Goal: Contribute content: Add original content to the website for others to see

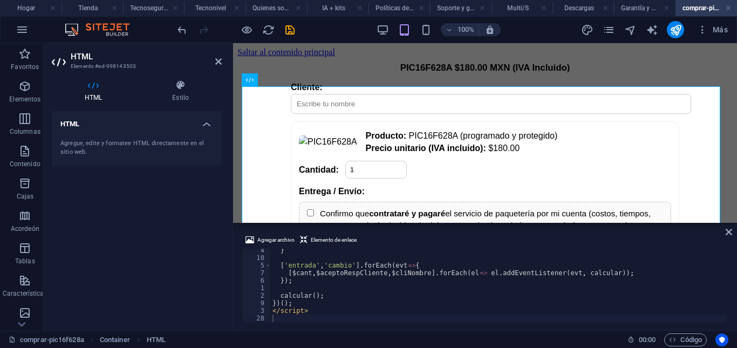
drag, startPoint x: 729, startPoint y: 318, endPoint x: 731, endPoint y: 310, distance: 8.3
click at [731, 310] on div "Agregar archivo Elemento de enlace 4 10 5 7 6 1 2 9 3 28 } [ 'entrada' , 'cambi…" at bounding box center [485, 278] width 504 height 106
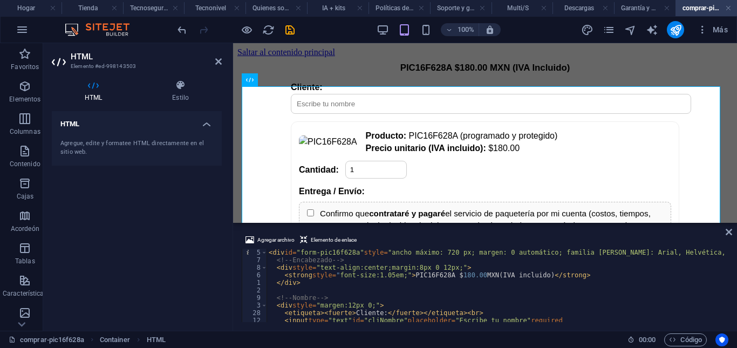
click at [730, 253] on div "Agregar archivo Elemento de enlace 5 7 8 6 1 2 9 3 28 12 11 10 < div id = "form…" at bounding box center [485, 278] width 504 height 106
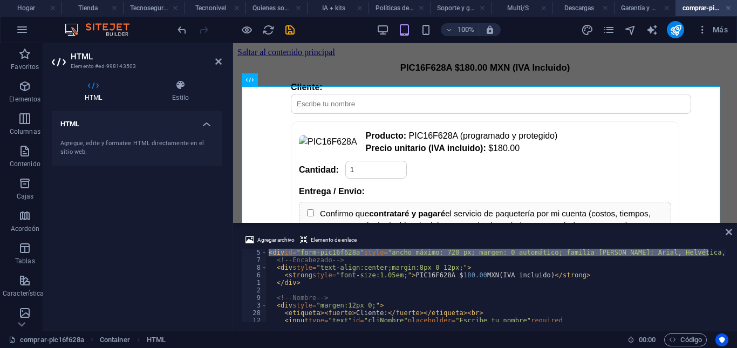
click at [733, 247] on div "Agregar archivo Elemento de enlace 5 7 8 6 1 2 9 3 28 12 11 10 < div id = "form…" at bounding box center [485, 278] width 504 height 106
click at [726, 252] on div "<div id="form-pic16f628a" style="max-width:720px;margin:0 auto;font-family:Aria…" at bounding box center [485, 285] width 487 height 73
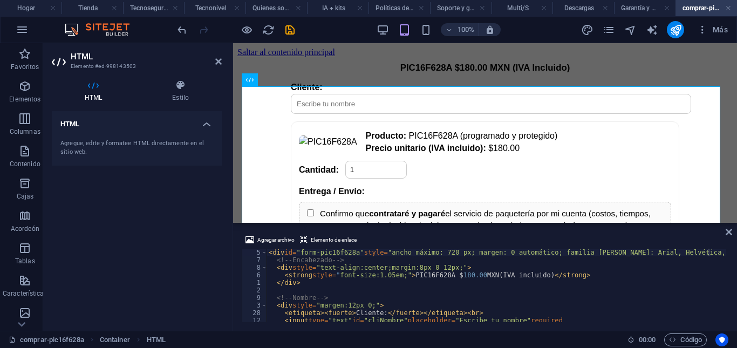
click at [730, 250] on div "Agregar archivo Elemento de enlace <div id="form-pic16f628a" style="max-width:7…" at bounding box center [485, 278] width 504 height 106
click at [467, 274] on div "< div id = "form-pic16f628a" style = "ancho máximo: 720 px; margen: 0 automátic…" at bounding box center [571, 292] width 608 height 86
click at [181, 32] on icon "deshacer" at bounding box center [182, 30] width 12 height 12
click at [470, 277] on div "< div id = "form-pic16f628a" style = "ancho máximo: 720 px; margen: 0 automátic…" at bounding box center [571, 292] width 608 height 86
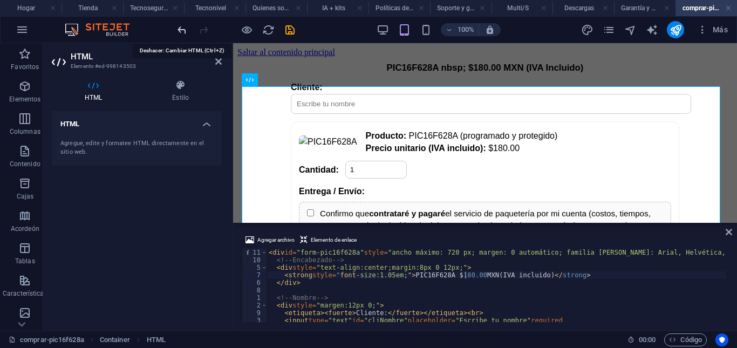
click at [185, 33] on icon "deshacer" at bounding box center [182, 30] width 12 height 12
click at [469, 276] on div "< div id = "form-pic16f628a" style = "ancho máximo: 720 px; margen: 0 automátic…" at bounding box center [571, 292] width 608 height 86
click at [182, 33] on icon "deshacer" at bounding box center [182, 30] width 12 height 12
click at [476, 277] on div "< div id = "form-pic16f628a" style = "ancho máximo: 720 px; margen: 0 automátic…" at bounding box center [571, 292] width 608 height 86
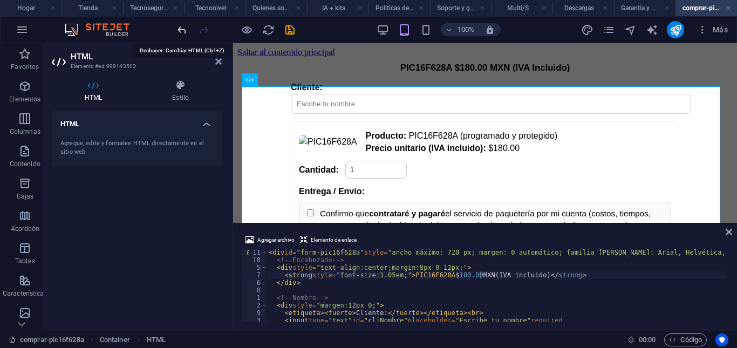
click at [177, 32] on icon "deshacer" at bounding box center [182, 30] width 12 height 12
click at [476, 275] on div "< div id = "form-pic16f628a" style = "ancho máximo: 720 px; margen: 0 automátic…" at bounding box center [571, 292] width 608 height 86
type textarea "<strong style="font-size:1.05em;">PIC16F628A&nbsp;&nb sp;&nbsp;$180.00 MXN&nbsp…"
click at [179, 26] on icon "deshacer" at bounding box center [182, 30] width 12 height 12
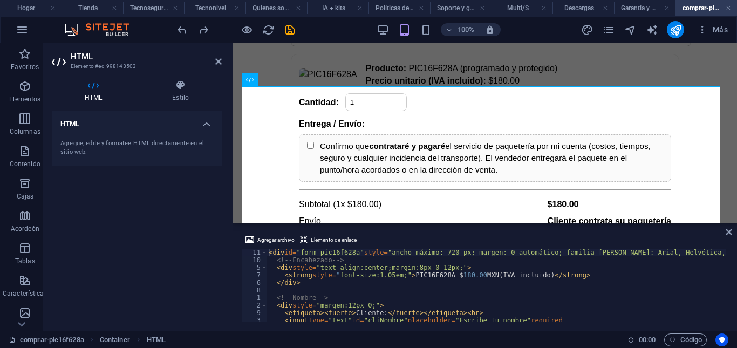
scroll to position [0, 0]
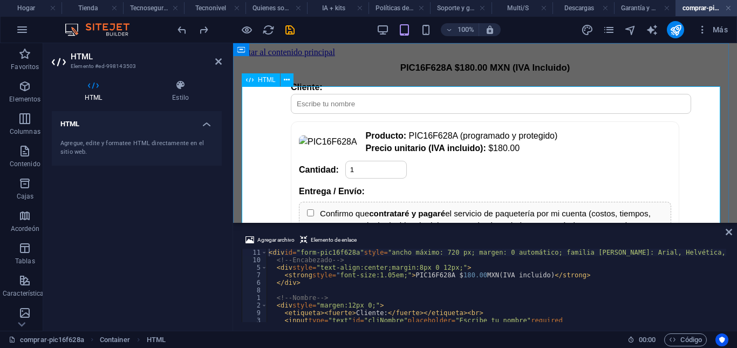
click at [405, 114] on input "text" at bounding box center [491, 104] width 400 height 20
type input "g"
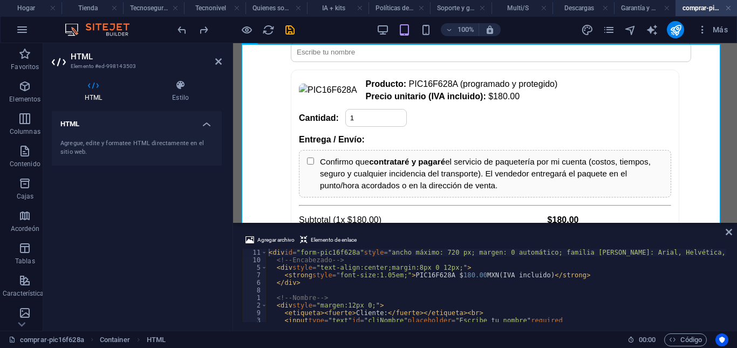
scroll to position [42, 0]
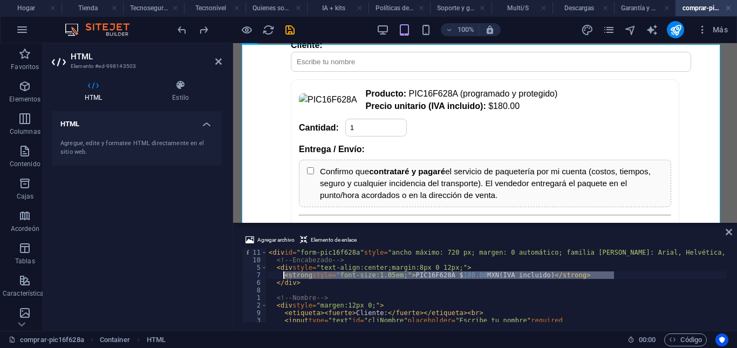
drag, startPoint x: 615, startPoint y: 276, endPoint x: 285, endPoint y: 277, distance: 329.8
click at [285, 277] on div "< div id = "form-pic16f628a" style = "ancho máximo: 720 px; margen: 0 automátic…" at bounding box center [571, 292] width 608 height 86
click at [612, 275] on div "< div id = "form-pic16f628a" style = "ancho máximo: 720 px; margen: 0 automátic…" at bounding box center [497, 285] width 460 height 73
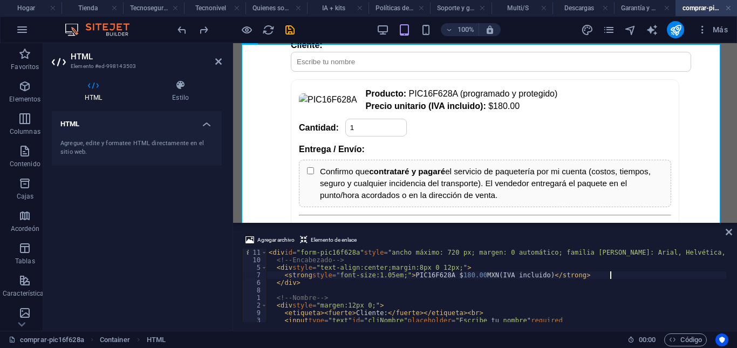
scroll to position [0, 2]
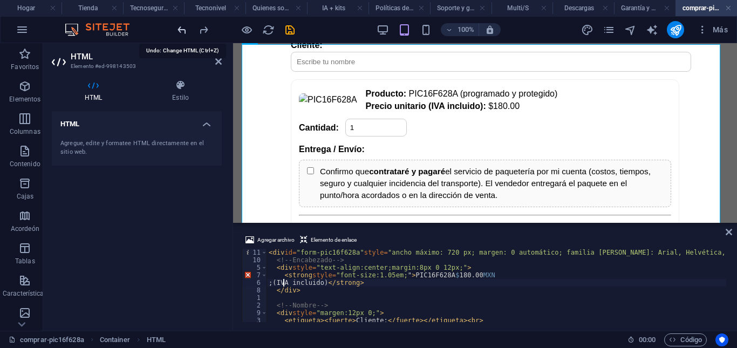
click at [184, 31] on icon "deshacer" at bounding box center [182, 30] width 12 height 12
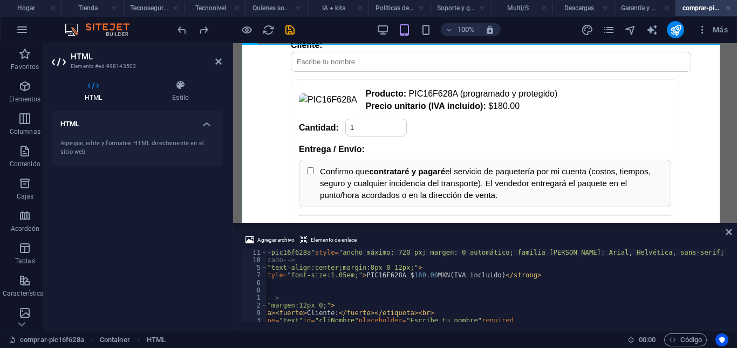
scroll to position [0, 7]
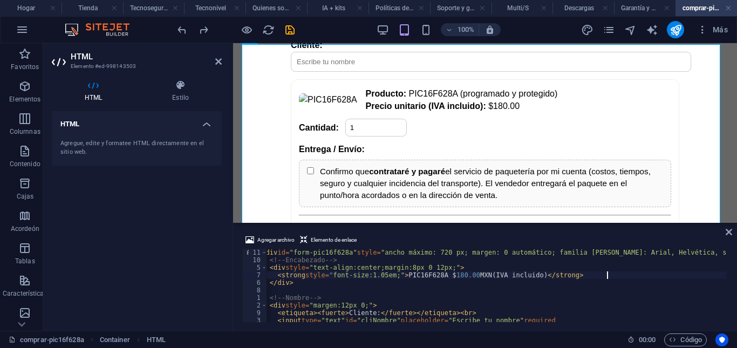
click at [609, 275] on div "< div id = "form-pic16f628a" style = "ancho máximo: 720 px; margen: 0 automátic…" at bounding box center [564, 292] width 608 height 86
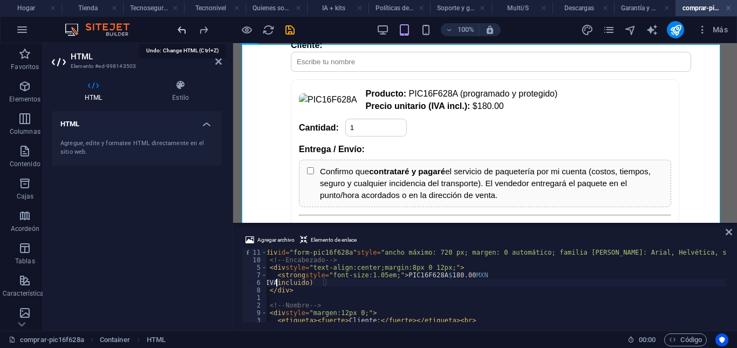
click at [183, 33] on icon "deshacer" at bounding box center [182, 30] width 12 height 12
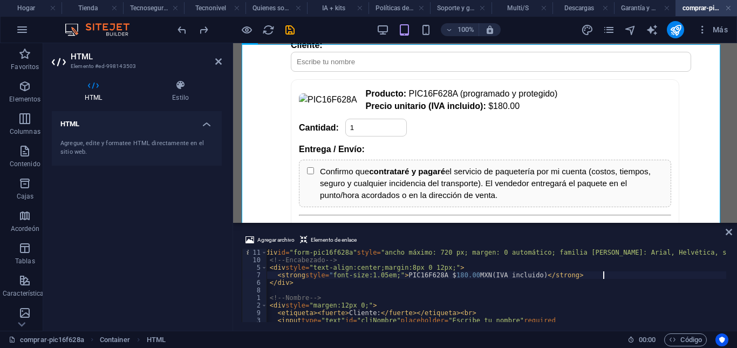
click at [605, 276] on div "< div id = "form-pic16f628a" style = "ancho máximo: 720 px; margen: 0 automátic…" at bounding box center [564, 292] width 608 height 86
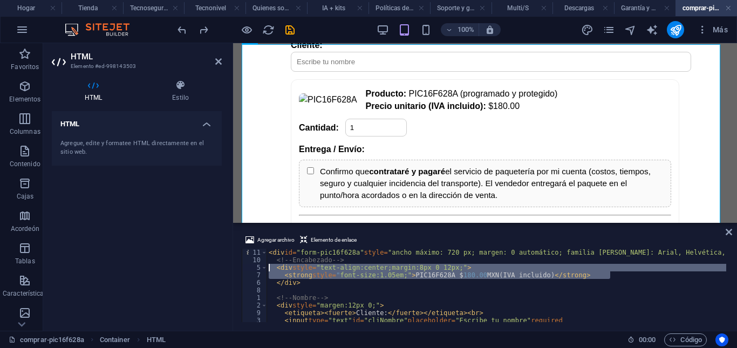
scroll to position [0, 0]
drag, startPoint x: 605, startPoint y: 276, endPoint x: 265, endPoint y: 270, distance: 340.1
click at [265, 270] on div "<strong style="font-size:1.05em;">PIC16F628A&nbsp;&nbsp;&nbsp;$180.00 MXN&nbsp;…" at bounding box center [485, 285] width 487 height 73
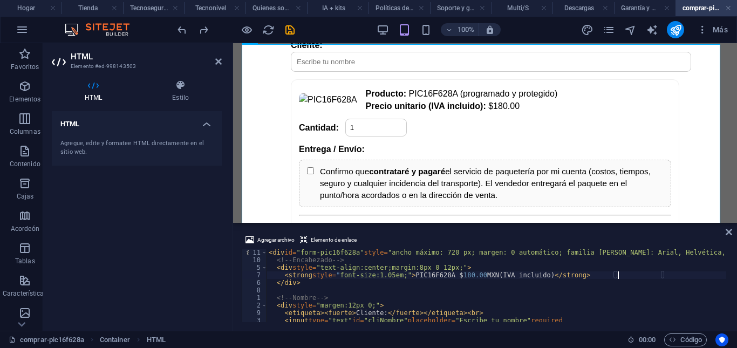
click at [618, 277] on div "< div id = "form-pic16f628a" style = "ancho máximo: 720 px; margen: 0 automátic…" at bounding box center [571, 292] width 608 height 86
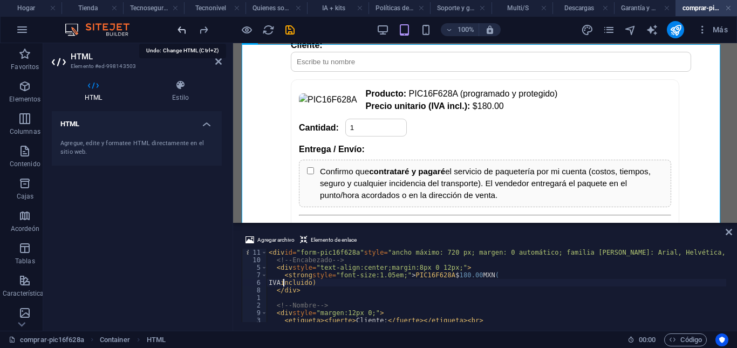
click at [185, 29] on icon "deshacer" at bounding box center [182, 30] width 12 height 12
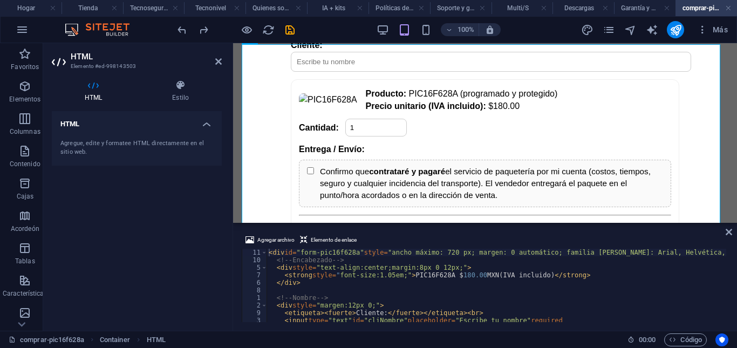
click at [569, 276] on div "< div id = "form-pic16f628a" style = "ancho máximo: 720 px; margen: 0 automátic…" at bounding box center [571, 292] width 608 height 86
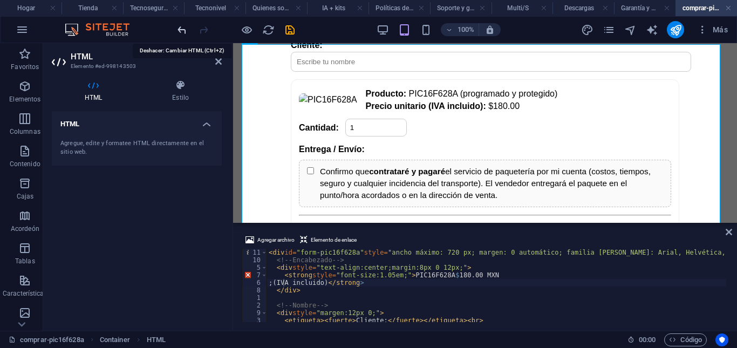
click at [182, 25] on icon "deshacer" at bounding box center [182, 30] width 12 height 12
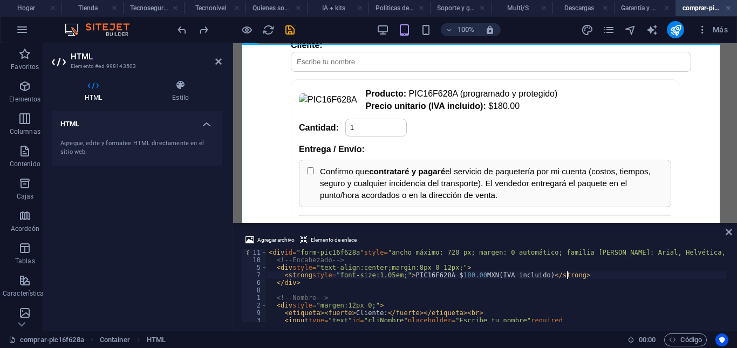
click at [569, 277] on div "< div id = "form-pic16f628a" style = "ancho máximo: 720 px; margen: 0 automátic…" at bounding box center [571, 292] width 608 height 86
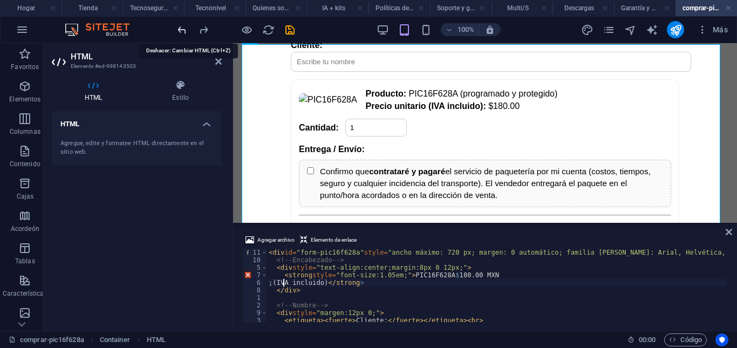
click at [182, 30] on icon "deshacer" at bounding box center [182, 30] width 12 height 12
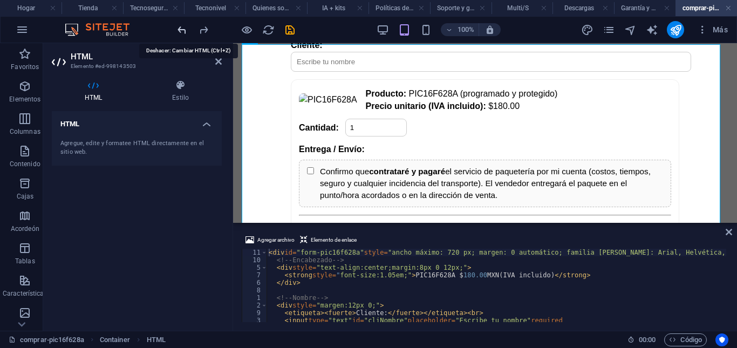
click at [179, 29] on icon "deshacer" at bounding box center [182, 30] width 12 height 12
click at [202, 33] on icon "rehacer" at bounding box center [204, 30] width 12 height 12
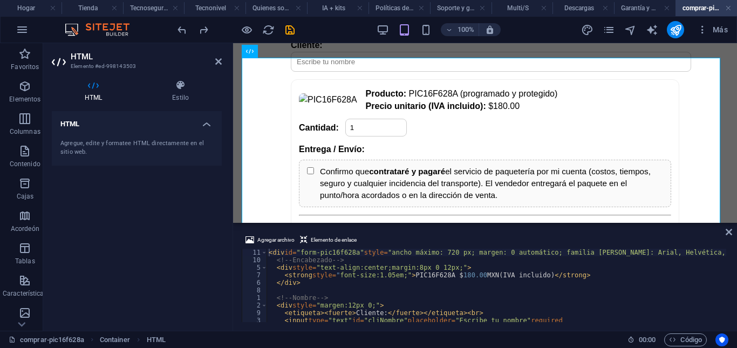
scroll to position [21, 0]
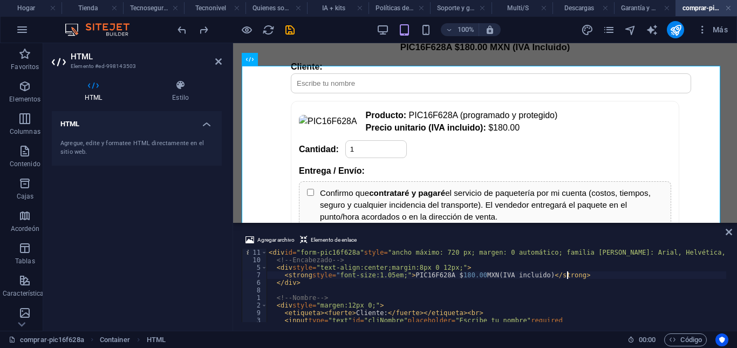
click at [569, 276] on div "< div id = "form-pic16f628a" style = "ancho máximo: 720 px; margen: 0 automátic…" at bounding box center [571, 292] width 608 height 86
type textarea "<strong style="font-size:1.05em;">PIC16F628A&nbsp;&nbsp;&nbsp;$180.00 MXN&nbsp …"
click at [178, 26] on icon "deshacer" at bounding box center [182, 30] width 12 height 12
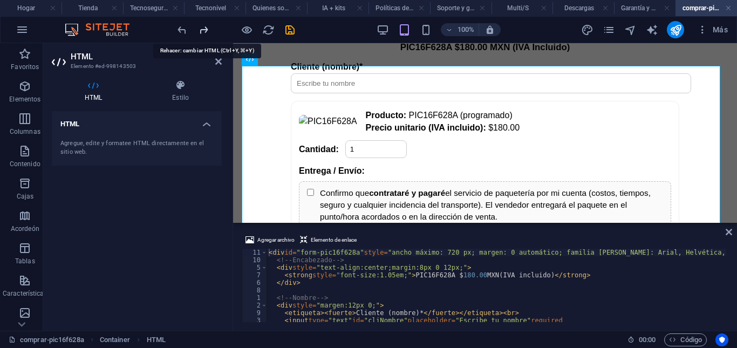
click at [202, 30] on icon "rehacer" at bounding box center [204, 30] width 12 height 12
drag, startPoint x: 729, startPoint y: 252, endPoint x: 727, endPoint y: 261, distance: 9.3
click at [727, 261] on div "Agregar archivo Elemento de enlace <strong style="font-size:1.05em;">PIC16F628A…" at bounding box center [485, 278] width 504 height 106
click at [729, 254] on div "Agregar archivo Elemento de enlace <strong style="font-size:1.05em;">PIC16F628A…" at bounding box center [485, 278] width 504 height 106
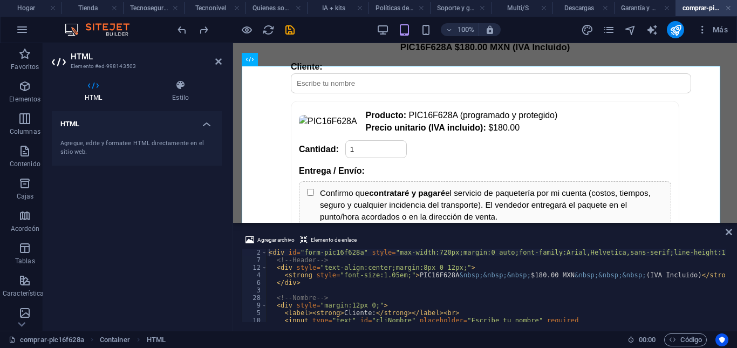
scroll to position [0, 0]
drag, startPoint x: 728, startPoint y: 254, endPoint x: 494, endPoint y: 169, distance: 248.8
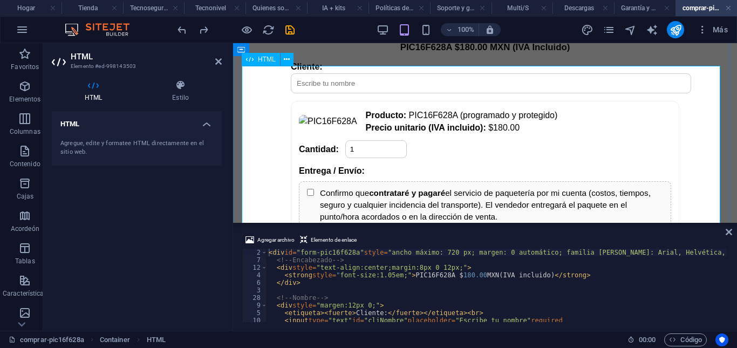
click at [509, 111] on div "PIC16F628A $180.00 MXN (IVA Incluido) Cliente: Producto: PIC16F628A (programado…" at bounding box center [484, 312] width 495 height 542
click at [459, 109] on div "PIC16F628A $180.00 MXN (IVA Incluido) Cliente: Producto: PIC16F628A (programado…" at bounding box center [484, 312] width 495 height 542
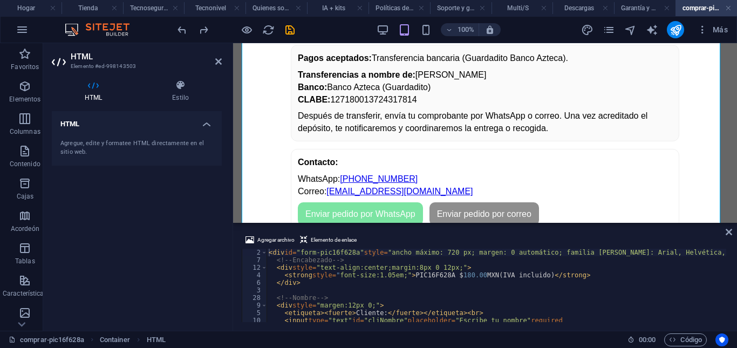
scroll to position [408, 0]
